Goal: Task Accomplishment & Management: Use online tool/utility

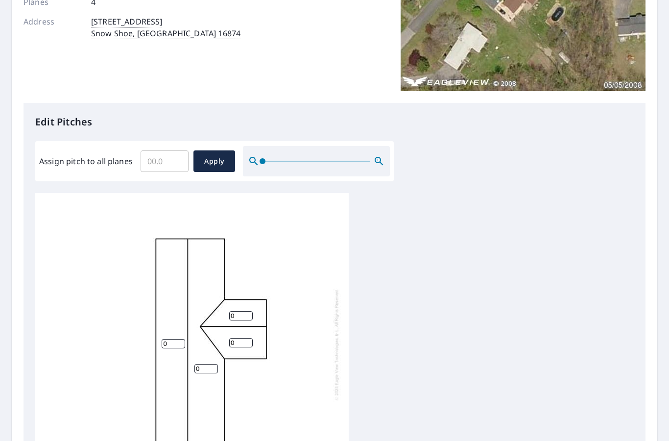
scroll to position [2, 0]
click at [161, 160] on input "Assign pitch to all planes" at bounding box center [165, 159] width 48 height 27
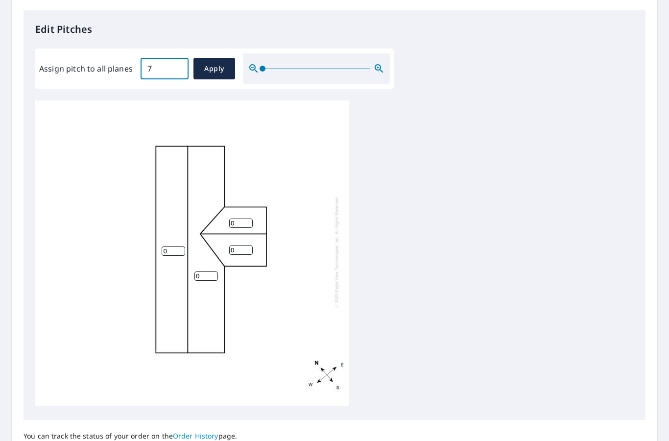
scroll to position [252, 0]
type input "7"
click at [181, 247] on input "0" at bounding box center [174, 251] width 24 height 9
click at [178, 59] on input "7" at bounding box center [165, 68] width 48 height 27
click at [189, 237] on div "0 0 0 0" at bounding box center [192, 252] width 314 height 308
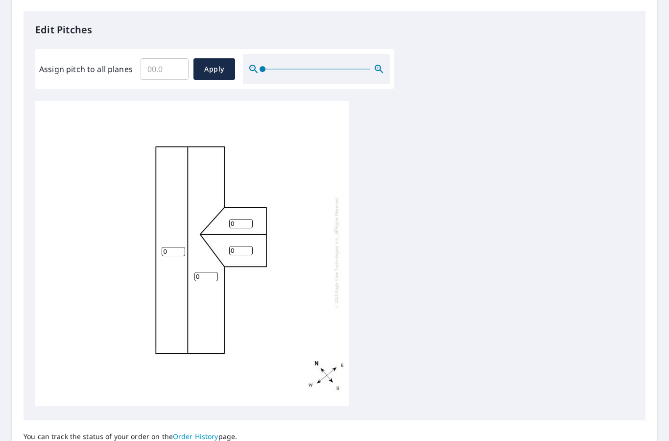
click at [169, 247] on input "0" at bounding box center [174, 251] width 24 height 9
type input "7"
click at [208, 272] on input "0" at bounding box center [206, 276] width 24 height 9
type input "7"
click at [245, 219] on input "0" at bounding box center [241, 223] width 24 height 9
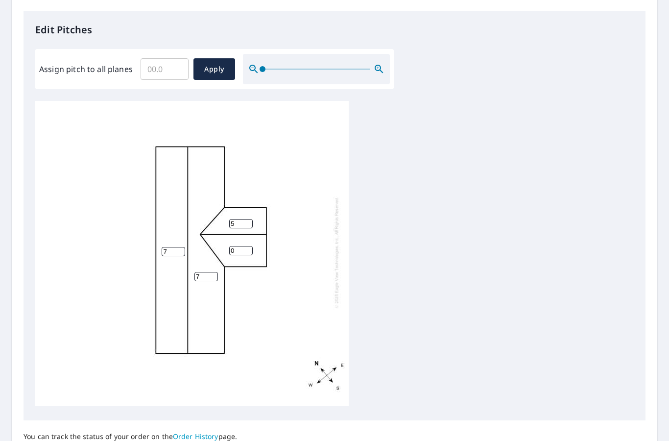
type input "5"
click at [243, 247] on input "0" at bounding box center [241, 250] width 24 height 9
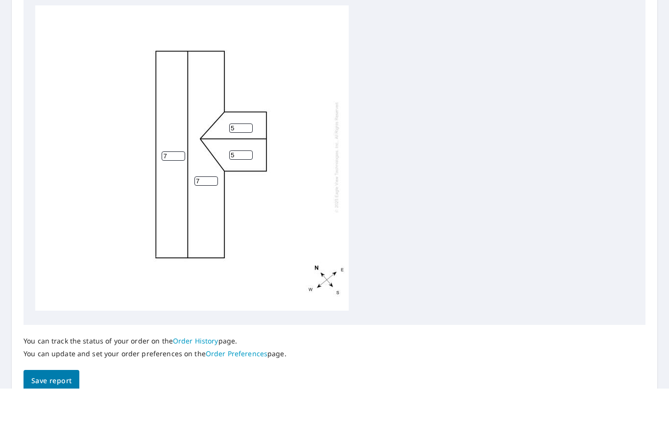
scroll to position [39, 0]
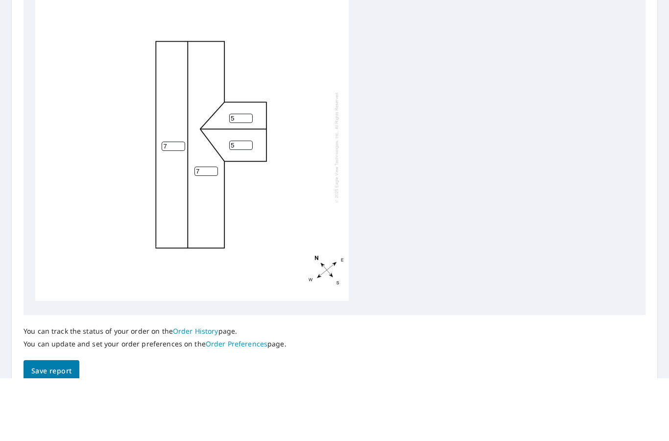
type input "5"
click at [51, 428] on span "Save report" at bounding box center [51, 434] width 40 height 12
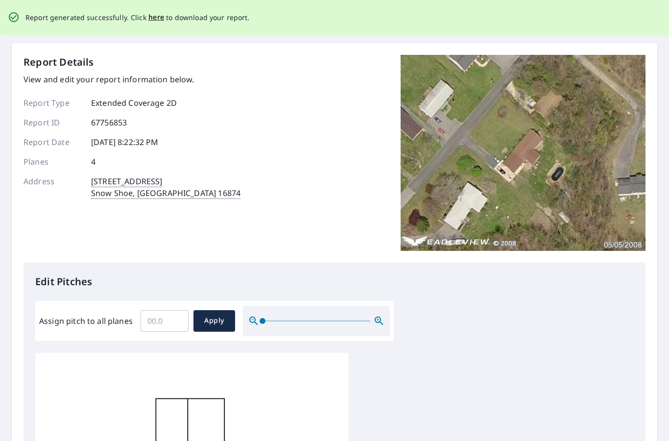
scroll to position [0, 0]
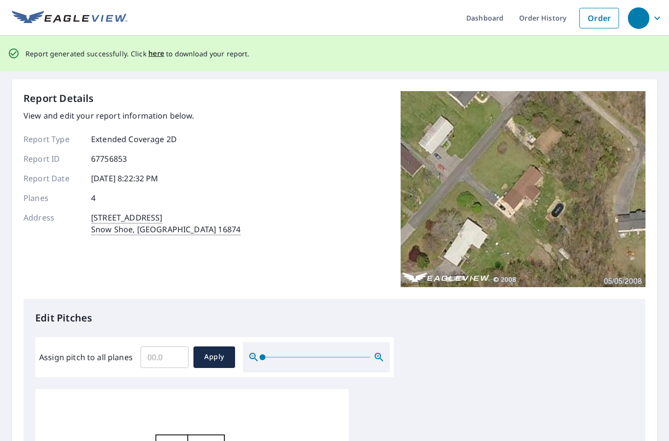
click at [155, 48] on span "here" at bounding box center [156, 54] width 16 height 12
